Goal: Check status

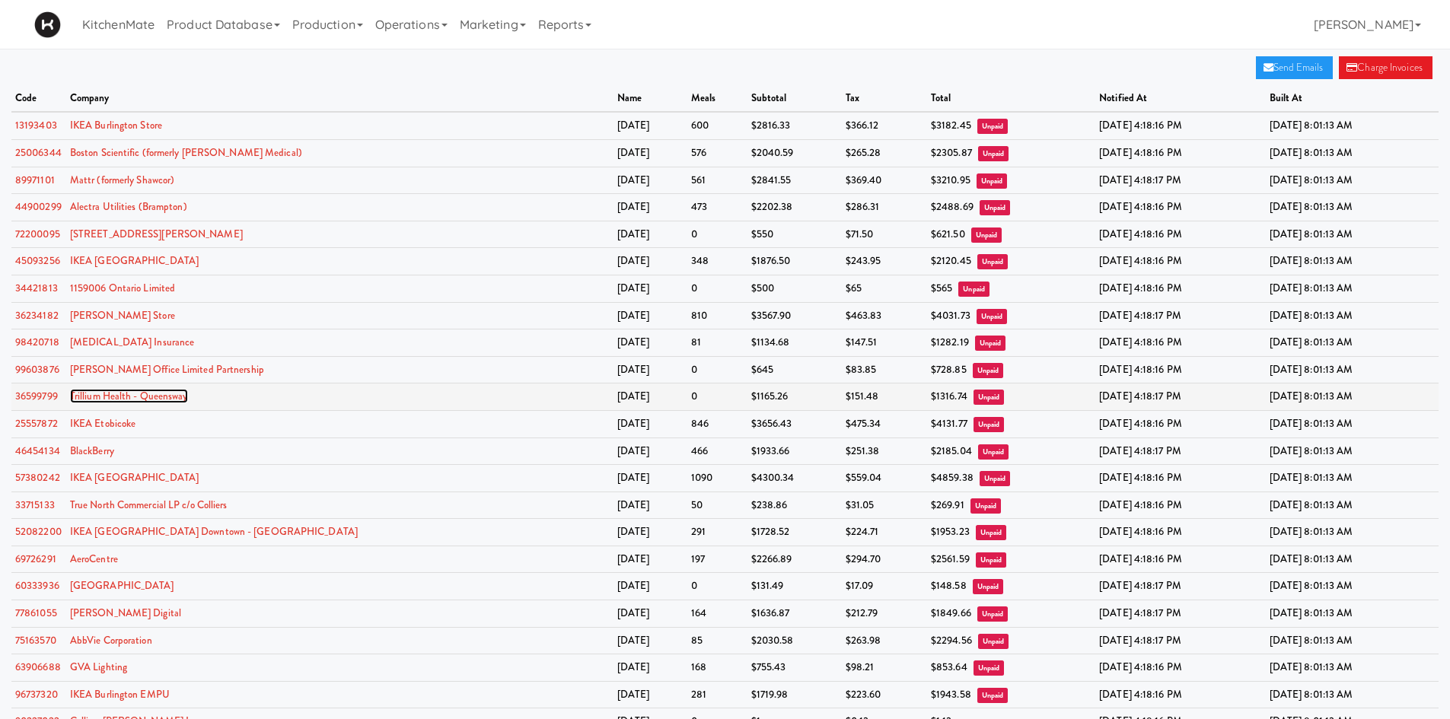
click at [148, 391] on link "Trillium Health - Queensway" at bounding box center [129, 396] width 118 height 14
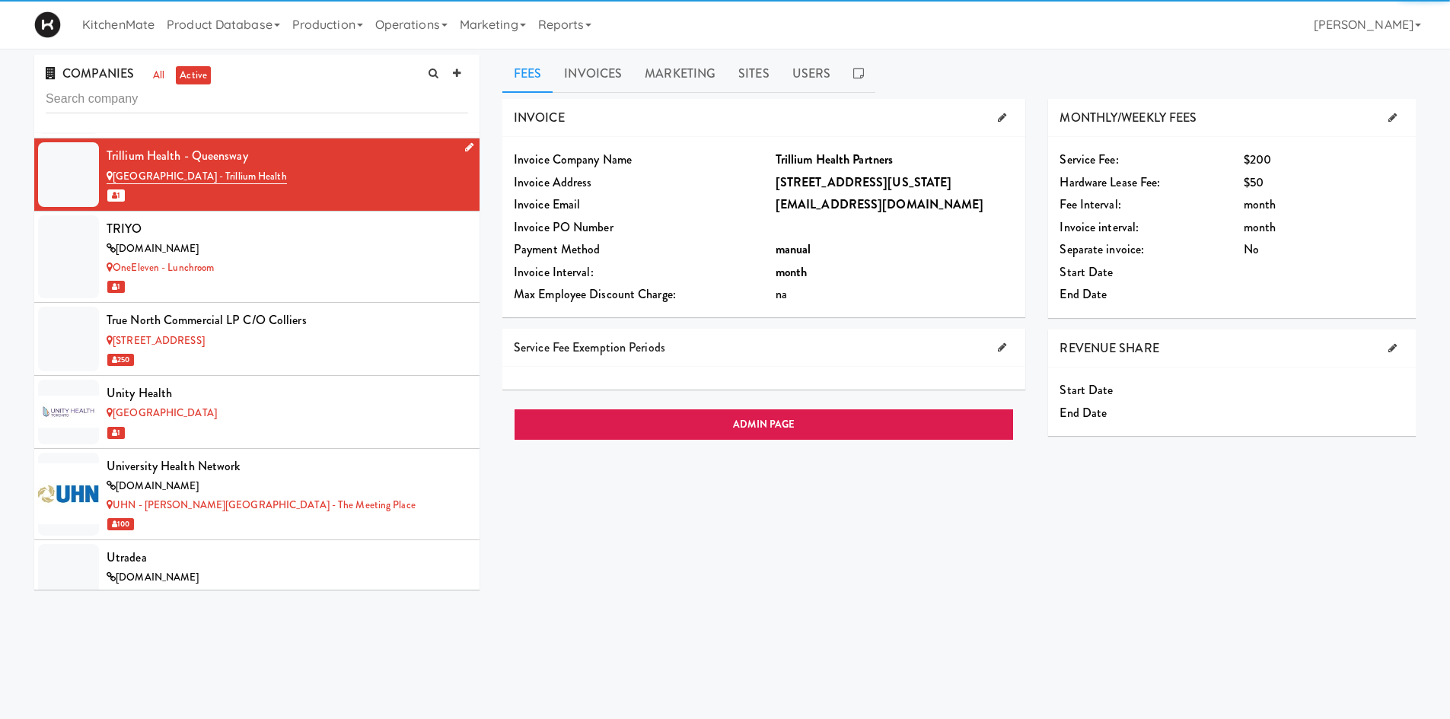
scroll to position [9378, 0]
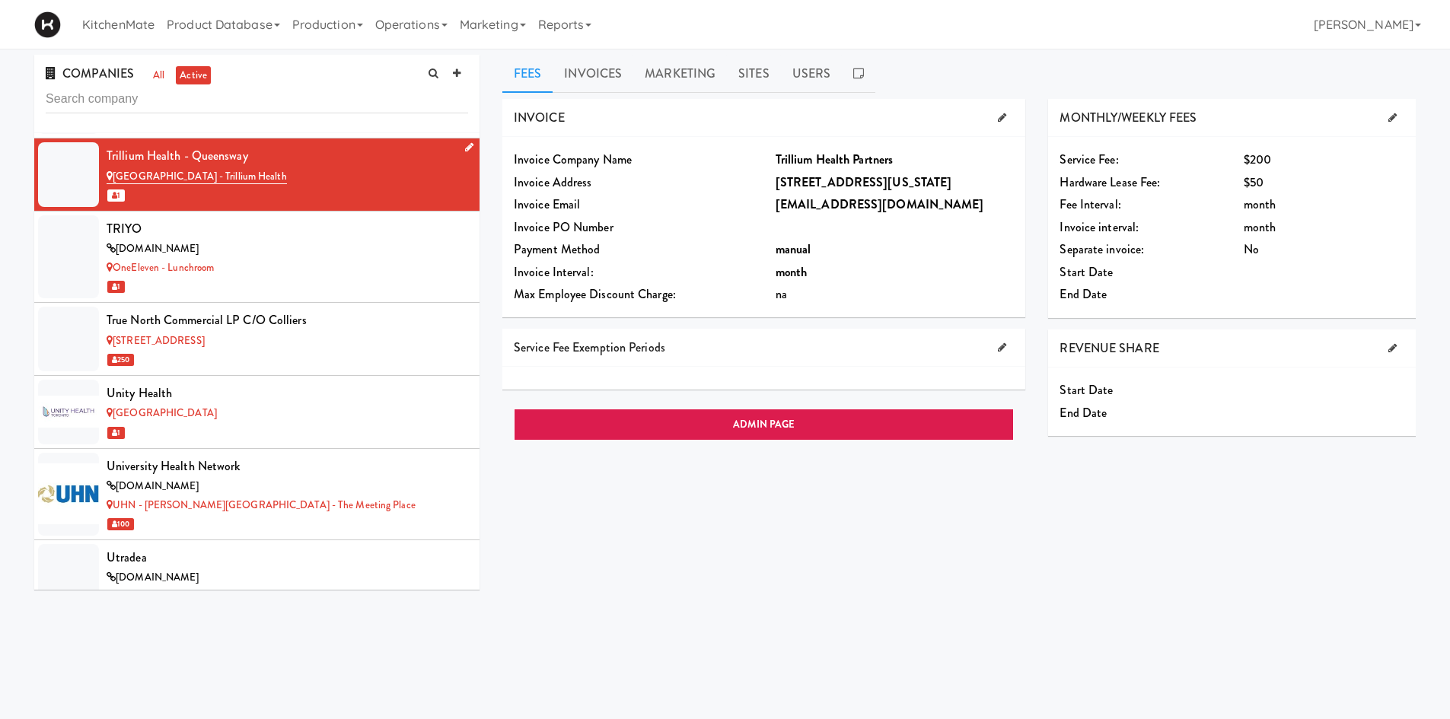
click at [184, 151] on div "Trillium Health - Queensway" at bounding box center [288, 156] width 362 height 23
